Goal: Task Accomplishment & Management: Use online tool/utility

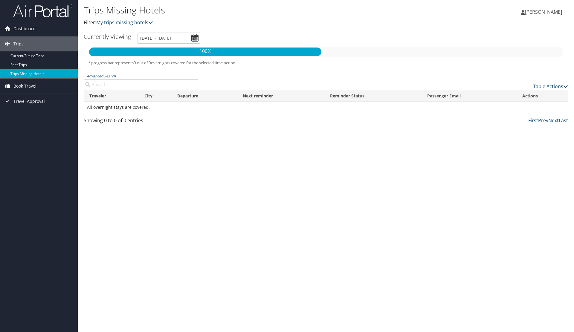
click at [22, 86] on span "Book Travel" at bounding box center [24, 86] width 23 height 15
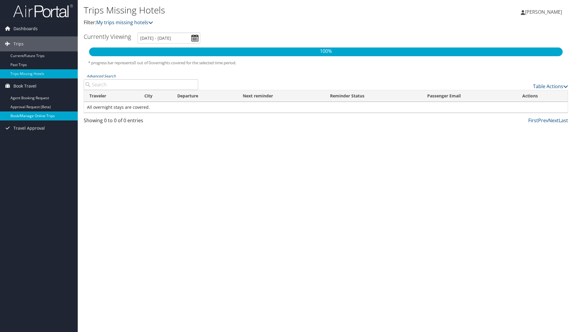
click at [31, 114] on link "Book/Manage Online Trips" at bounding box center [39, 116] width 78 height 9
